Goal: Information Seeking & Learning: Learn about a topic

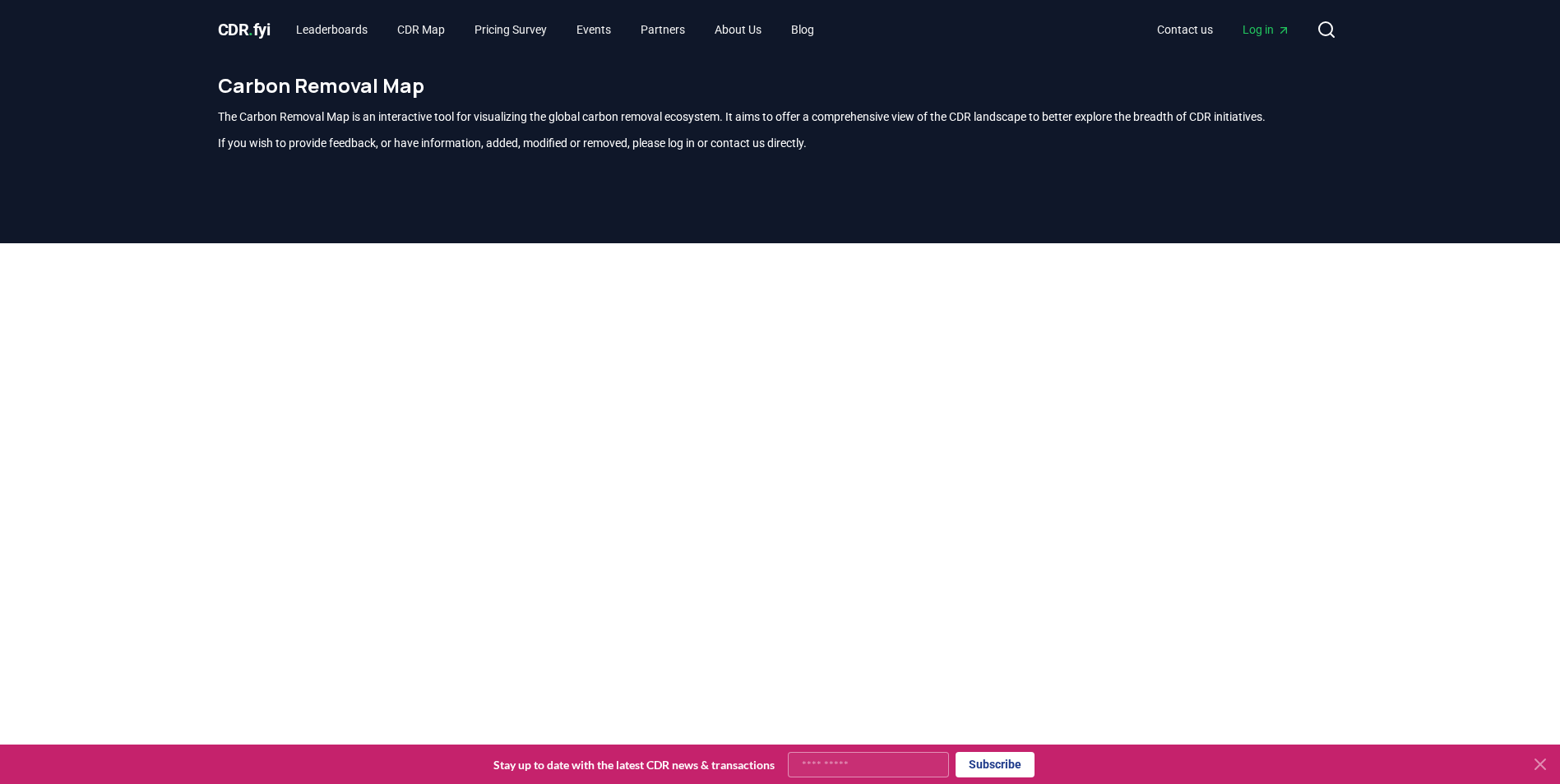
click at [244, 26] on span "CDR . fyi" at bounding box center [244, 30] width 53 height 20
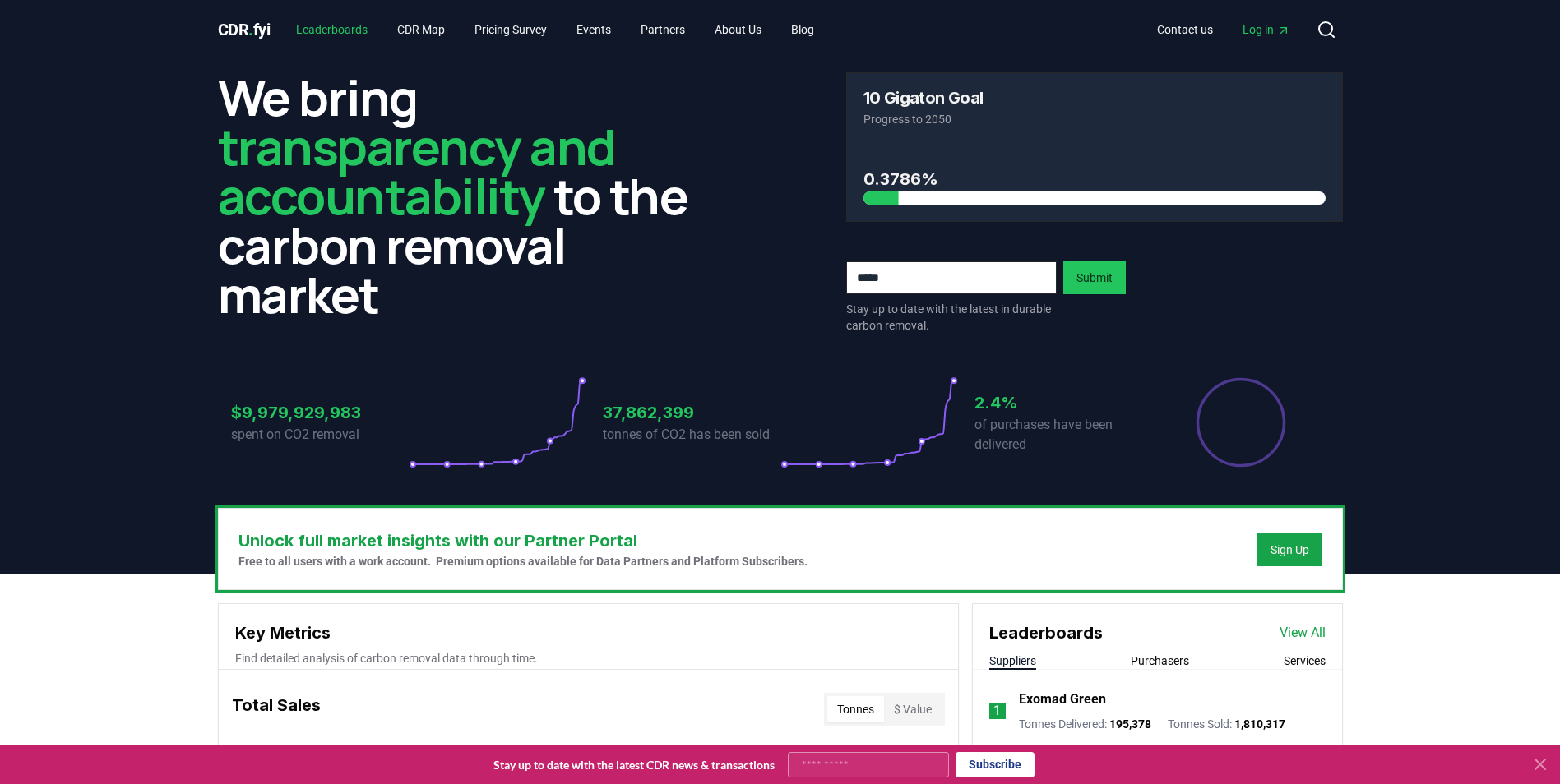
click at [326, 28] on link "Leaderboards" at bounding box center [332, 29] width 98 height 30
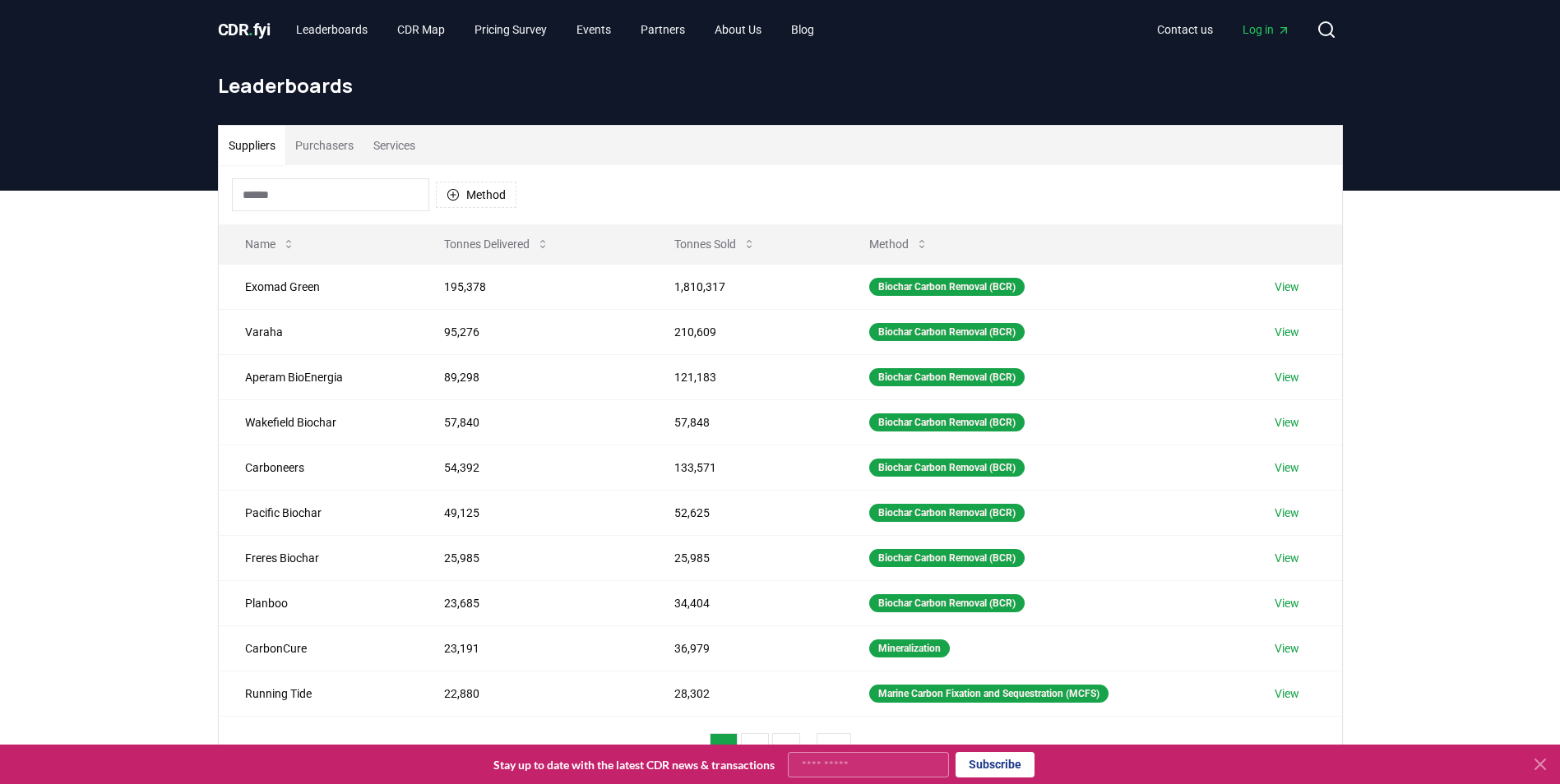
click at [341, 147] on button "Purchasers" at bounding box center [324, 145] width 78 height 39
click at [245, 151] on button "Suppliers" at bounding box center [251, 145] width 66 height 39
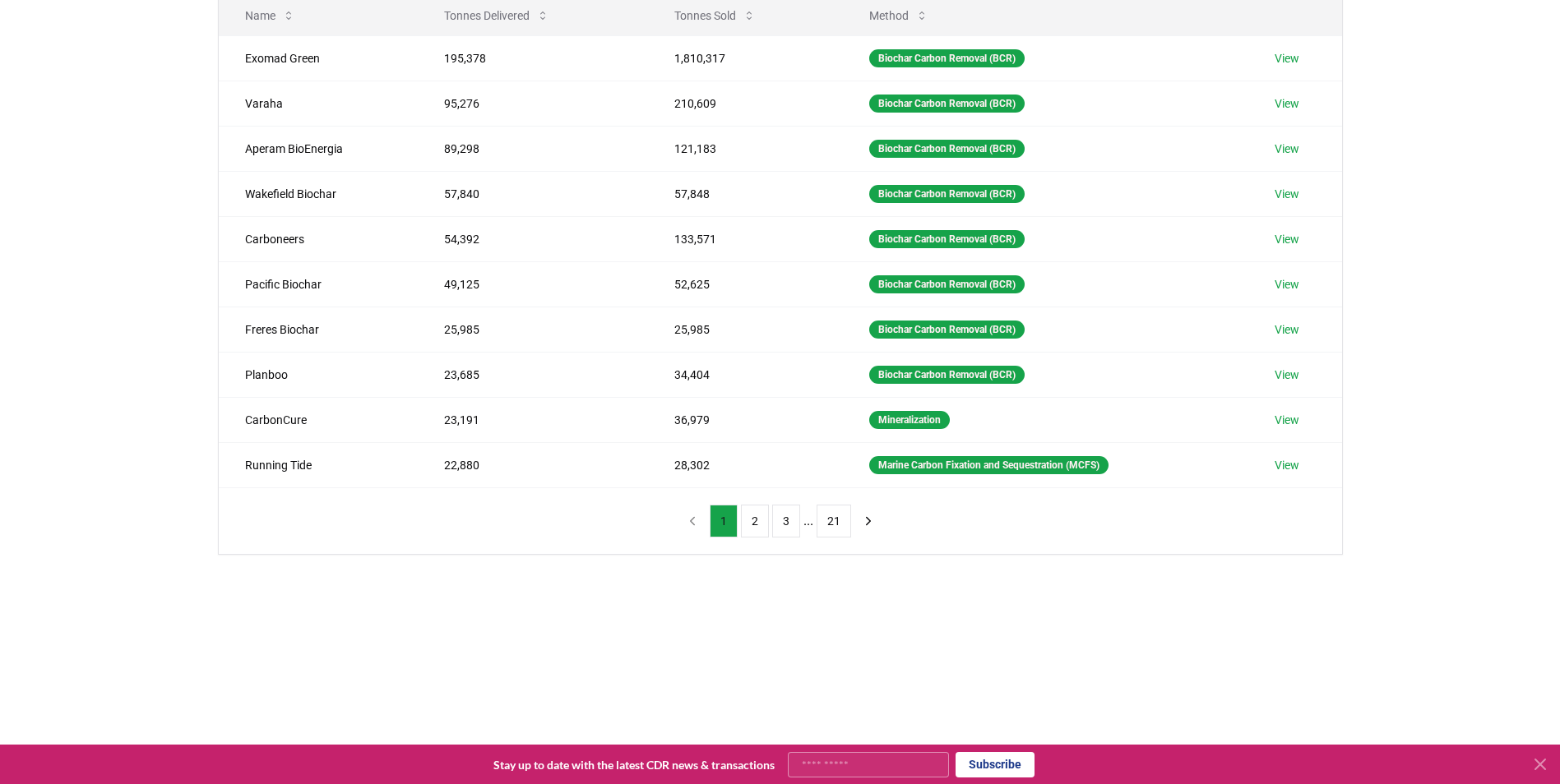
scroll to position [274, 0]
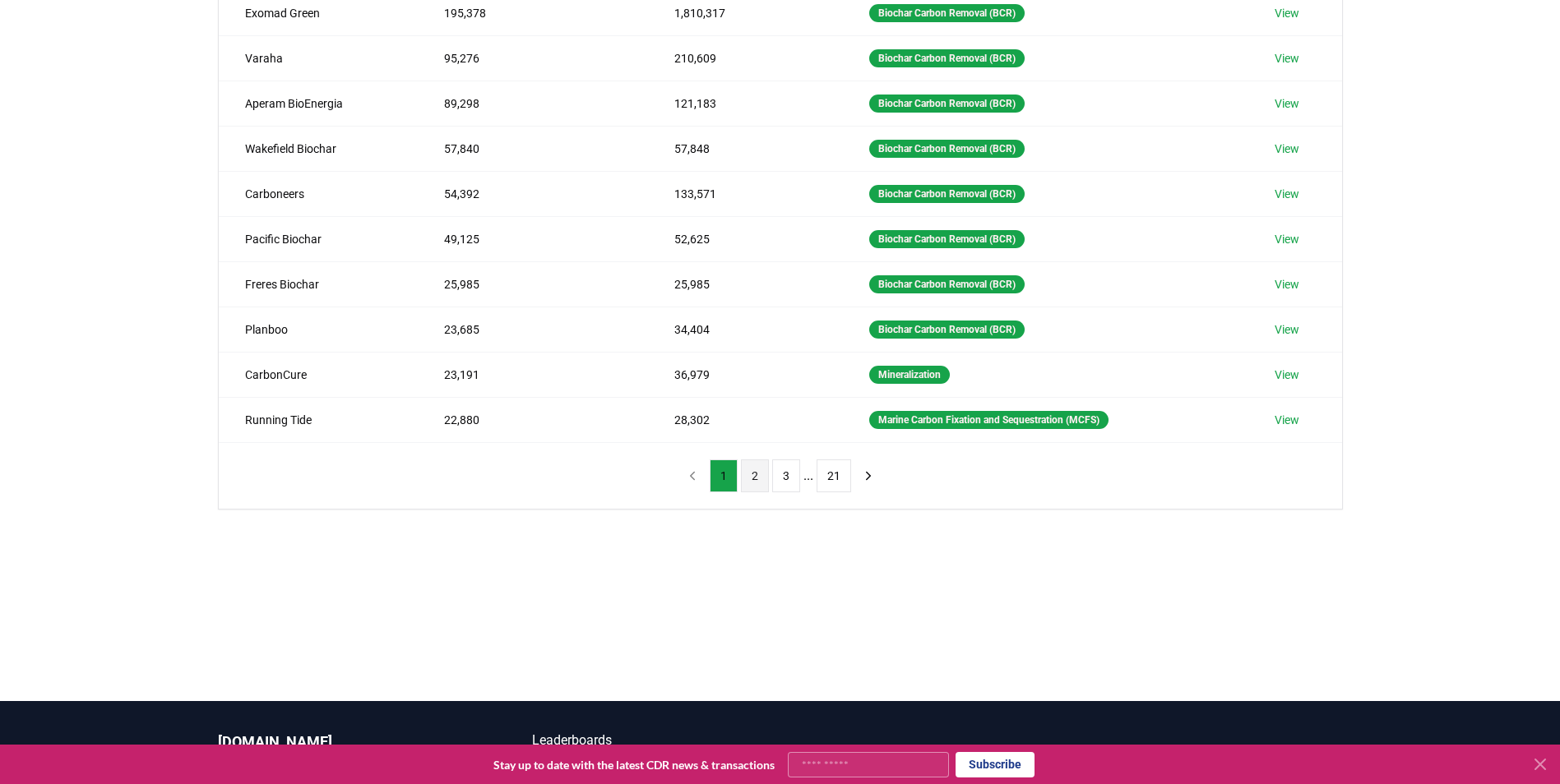
click at [750, 475] on button "2" at bounding box center [755, 475] width 28 height 33
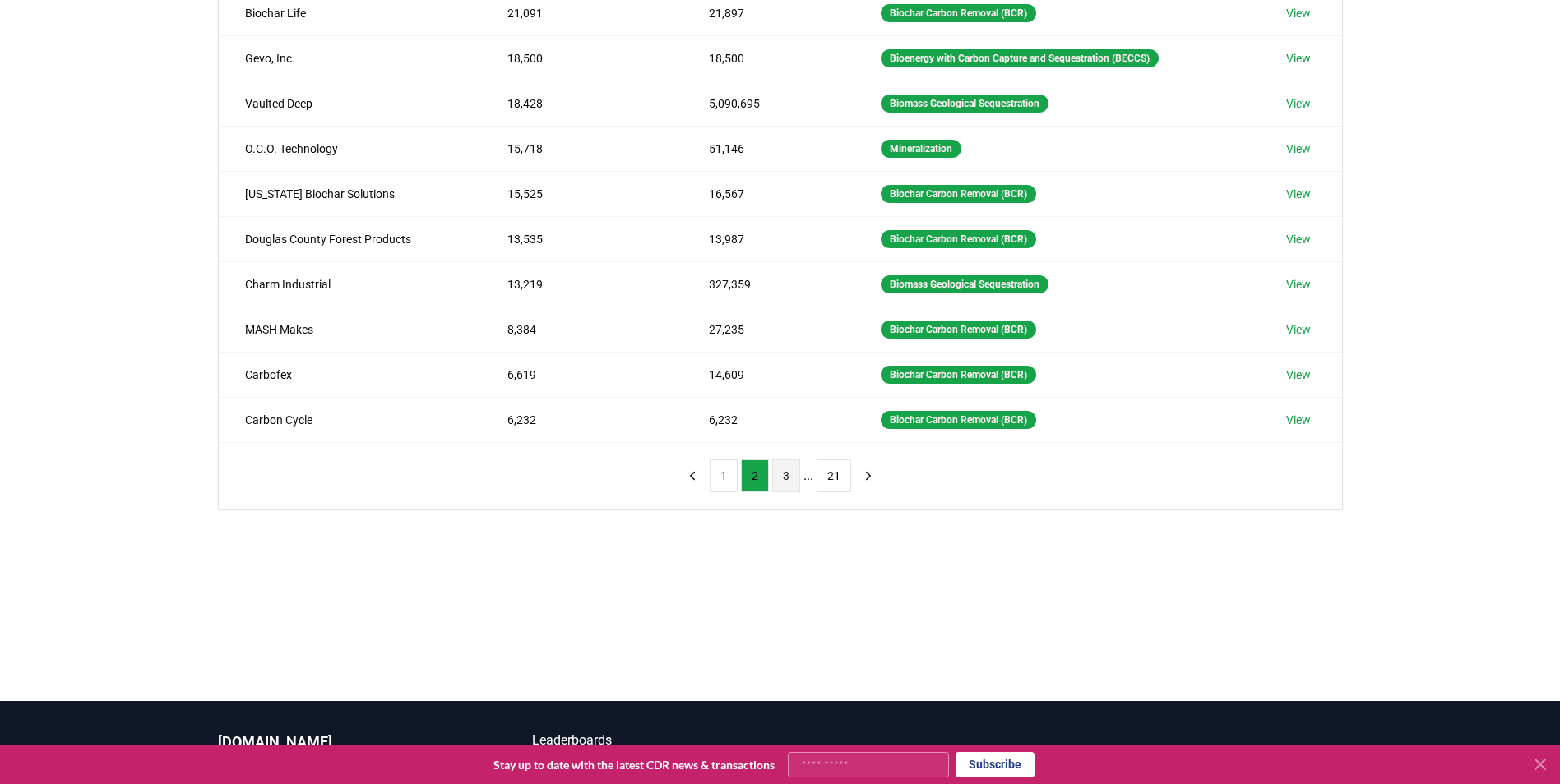
click at [780, 476] on button "3" at bounding box center [785, 475] width 28 height 33
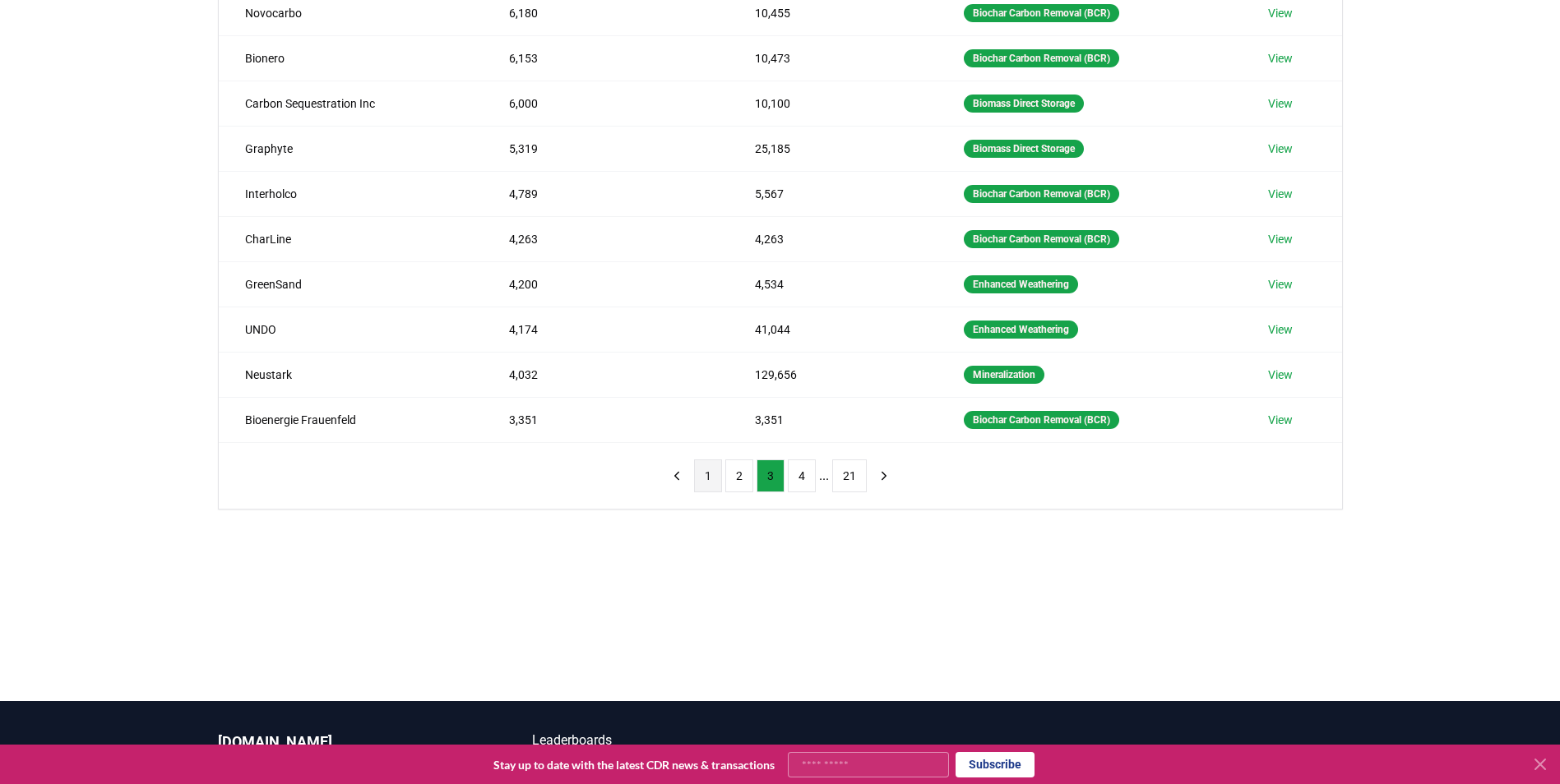
click at [714, 473] on button "1" at bounding box center [708, 475] width 28 height 33
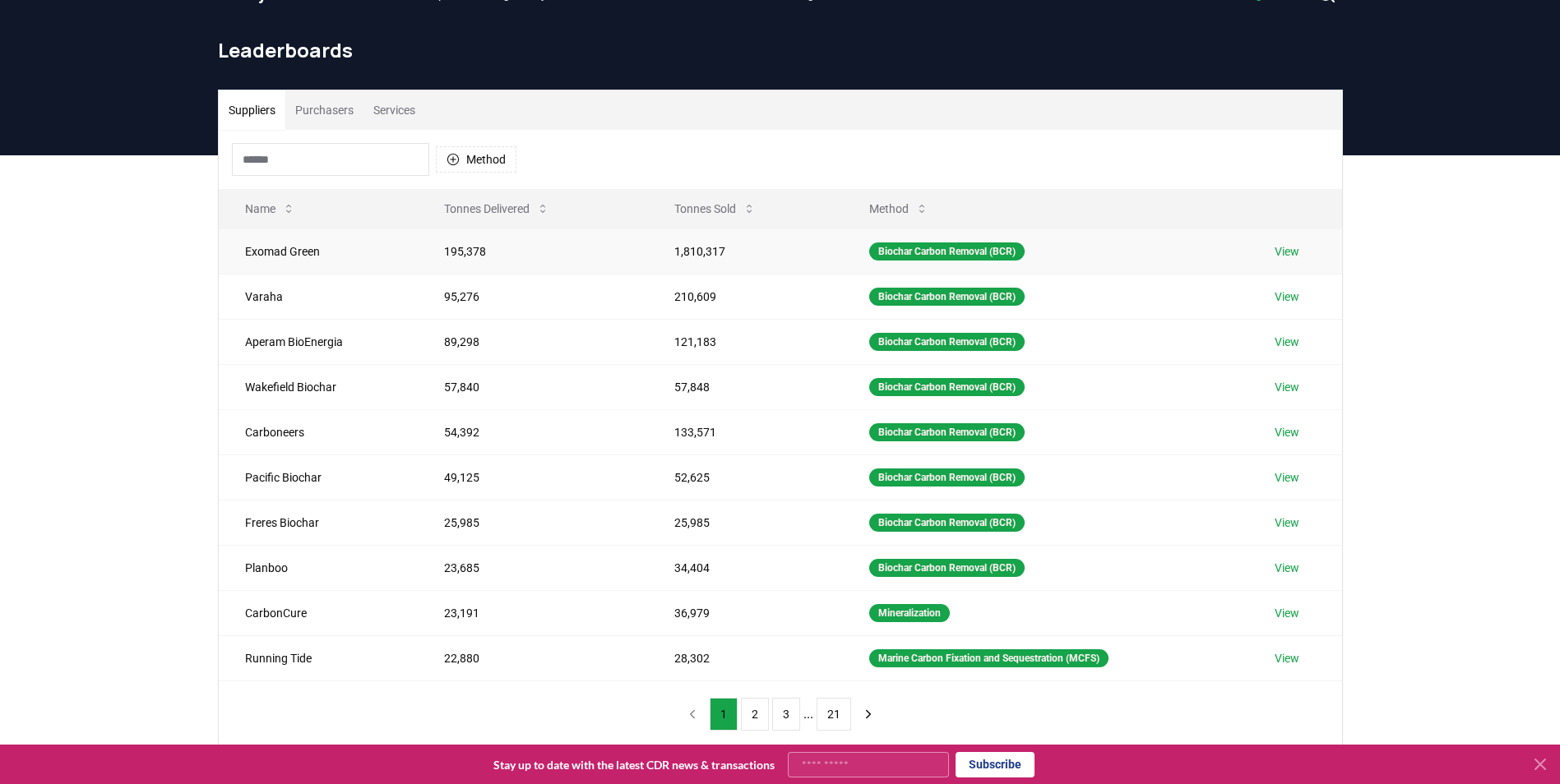
scroll to position [0, 0]
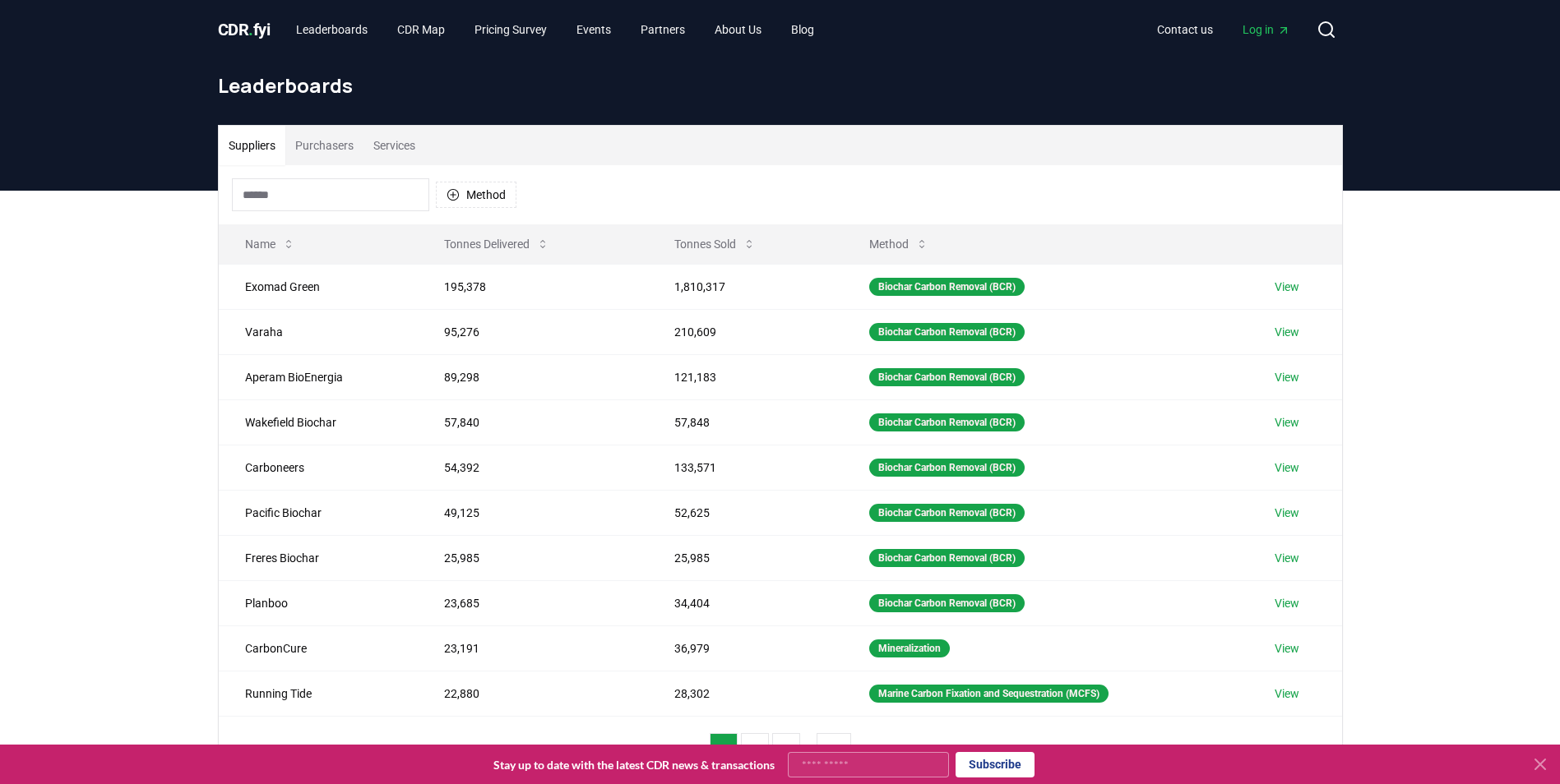
click at [384, 153] on button "Services" at bounding box center [394, 145] width 61 height 39
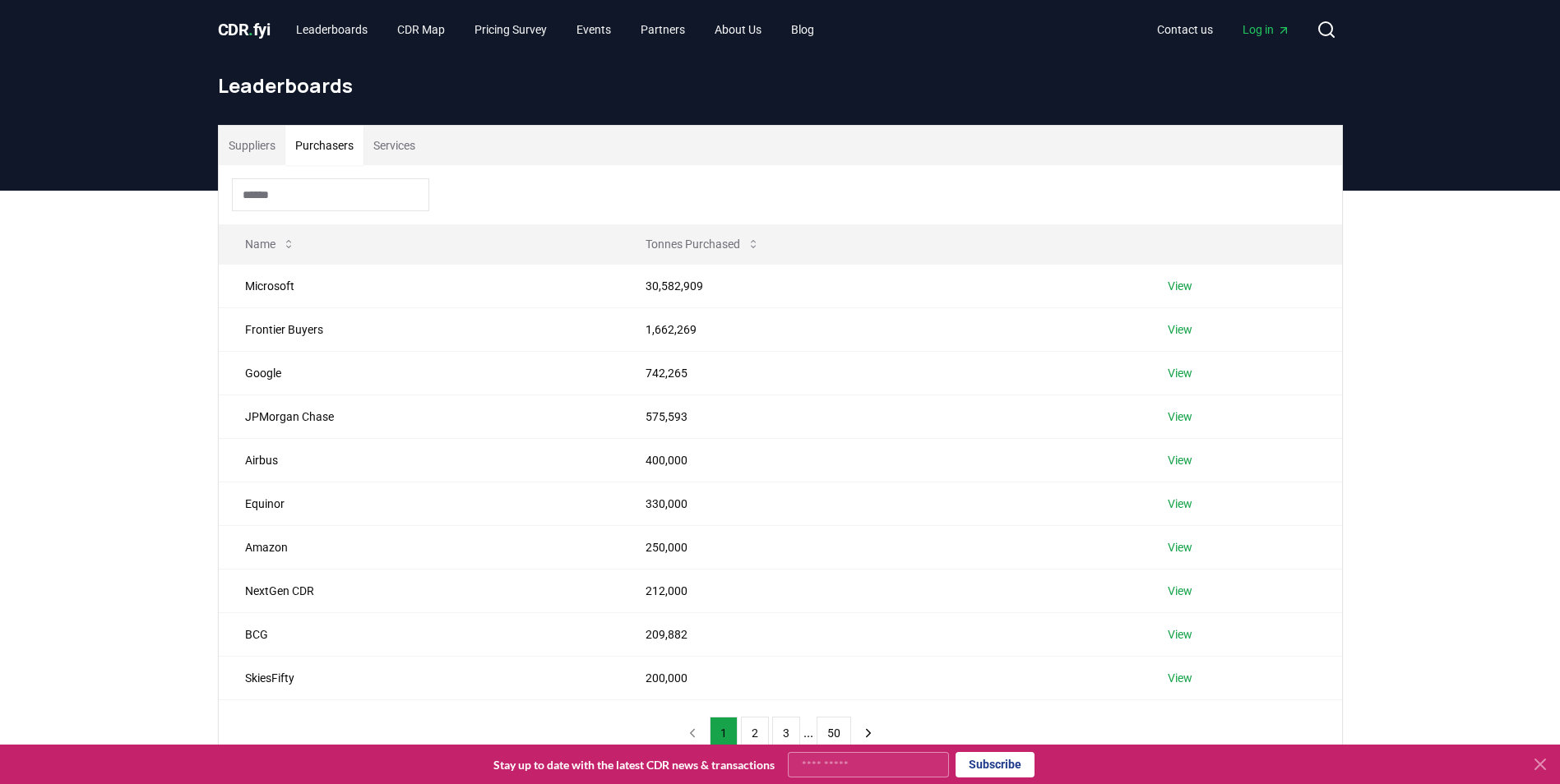
click at [307, 150] on button "Purchasers" at bounding box center [324, 145] width 78 height 39
click at [240, 148] on button "Suppliers" at bounding box center [251, 145] width 66 height 39
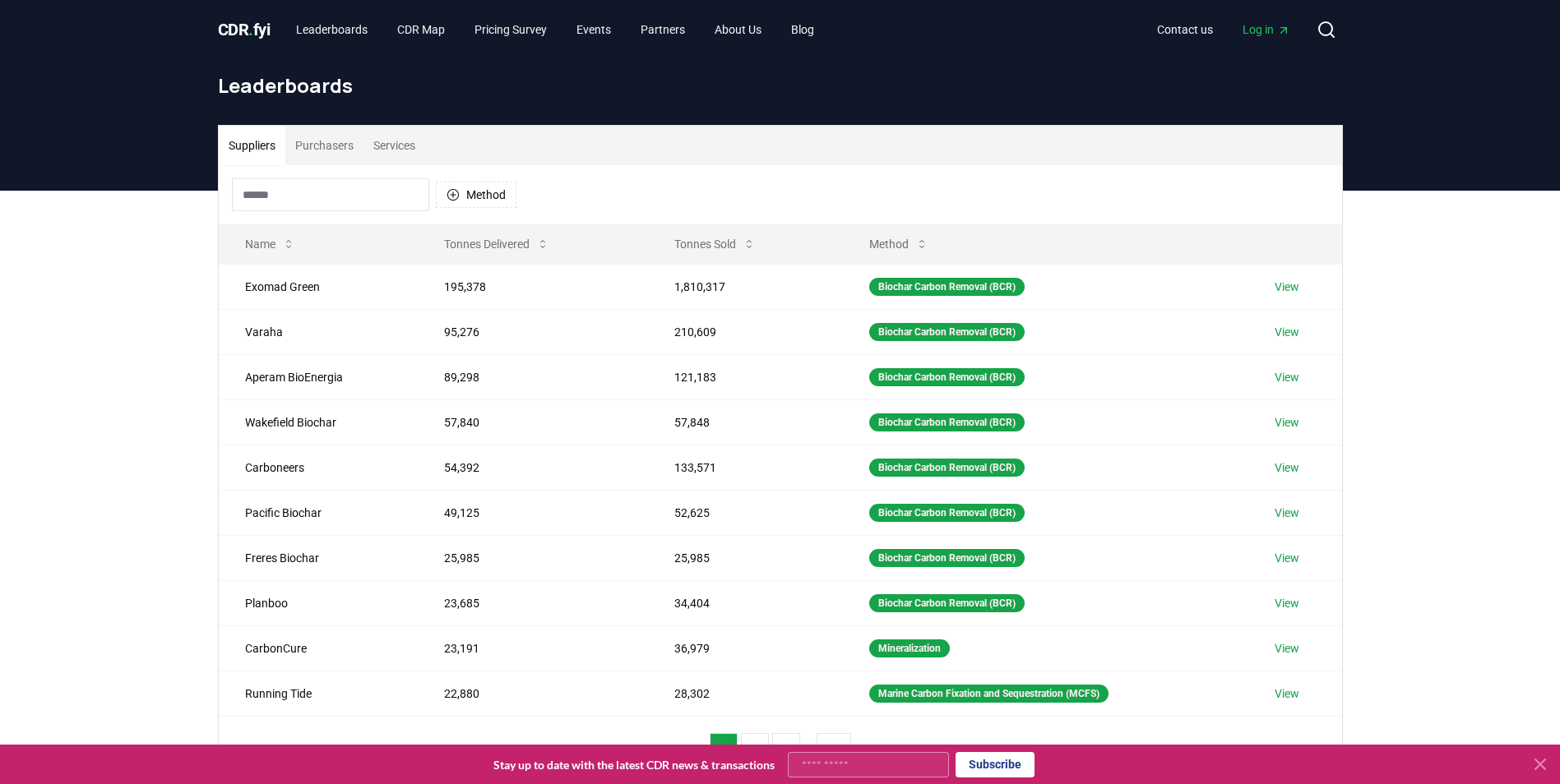
click at [1535, 765] on icon at bounding box center [1540, 764] width 20 height 20
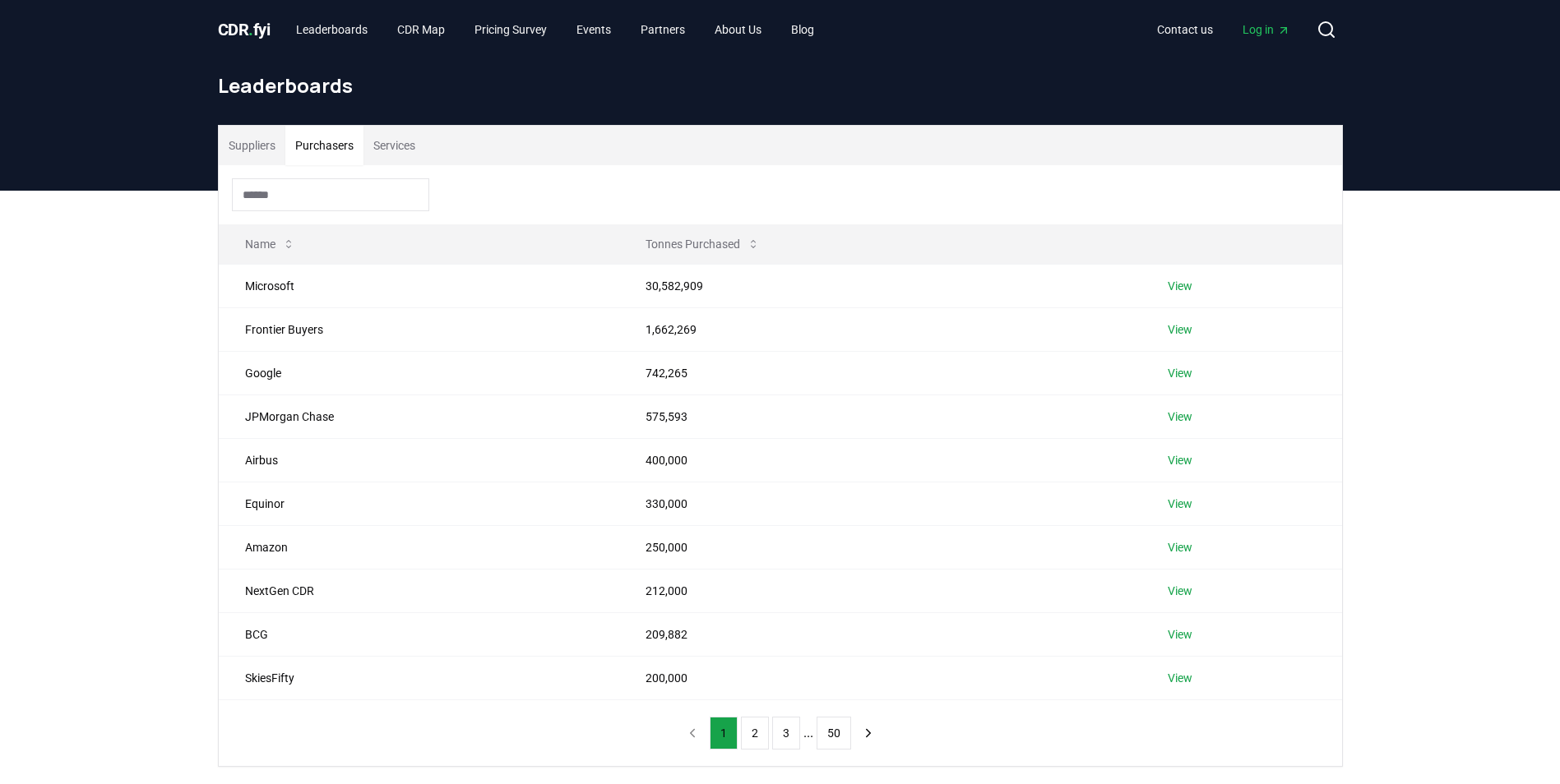
click at [348, 146] on button "Purchasers" at bounding box center [324, 145] width 78 height 39
click at [1176, 284] on link "View" at bounding box center [1180, 286] width 25 height 16
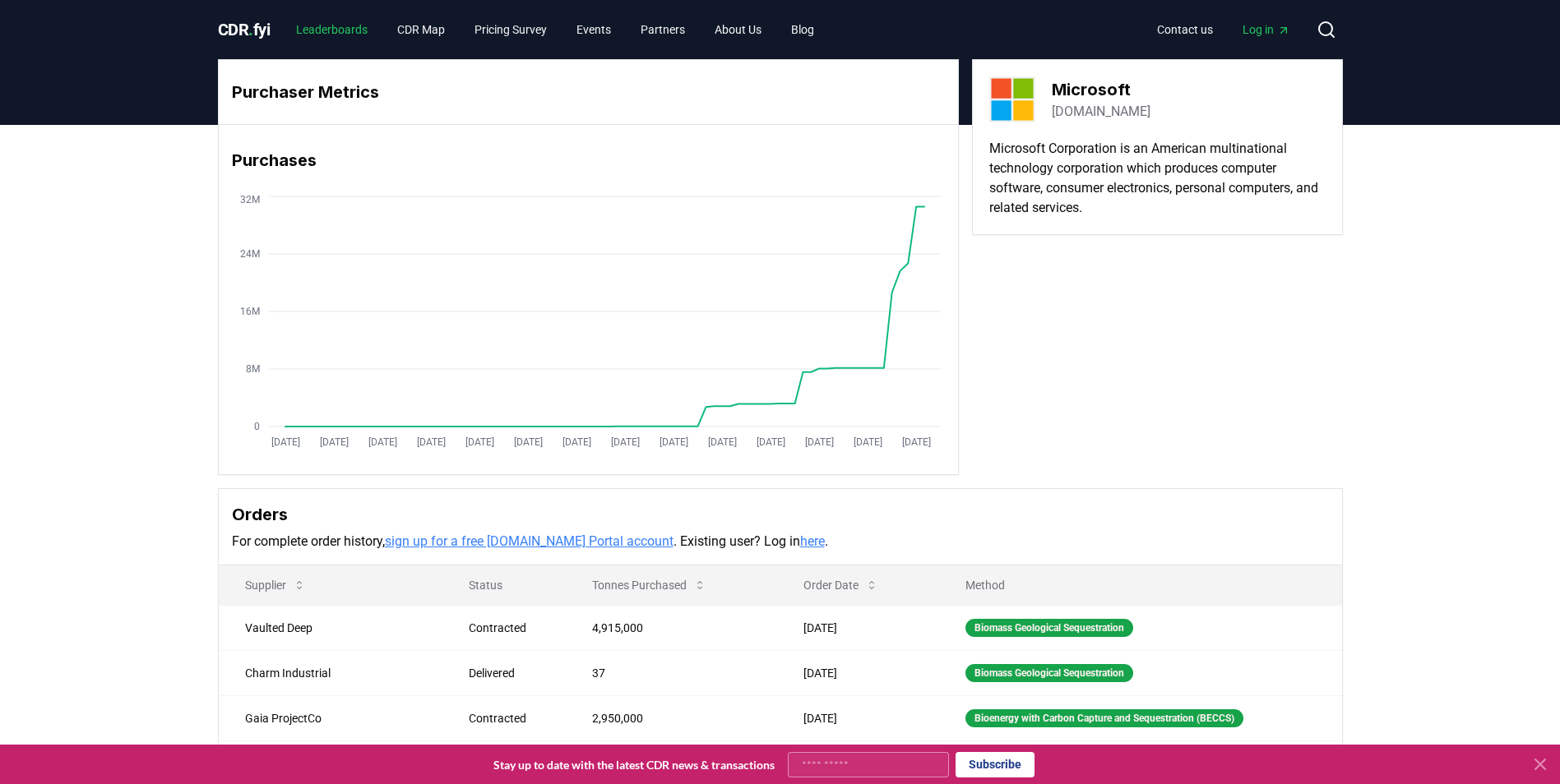
click at [314, 34] on link "Leaderboards" at bounding box center [332, 29] width 98 height 30
